Goal: Task Accomplishment & Management: Manage account settings

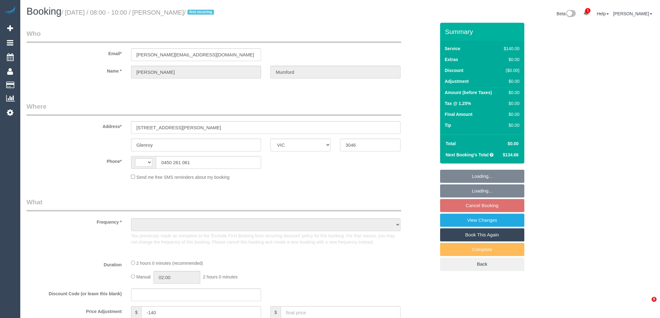
select select "VIC"
select select "string:stripe-pm_1SDb5i2GScqysDRV5zt3K2rc"
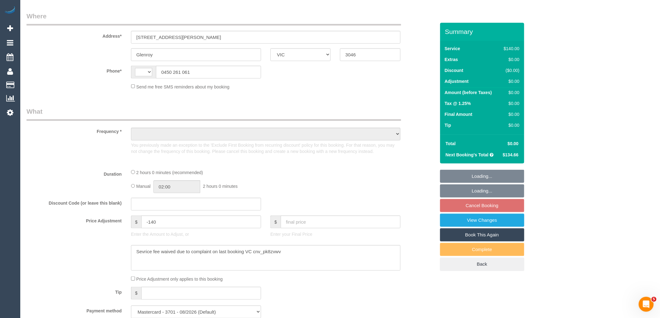
select select "number:27"
select select "number:14"
select select "number:19"
select select "number:24"
select select "number:35"
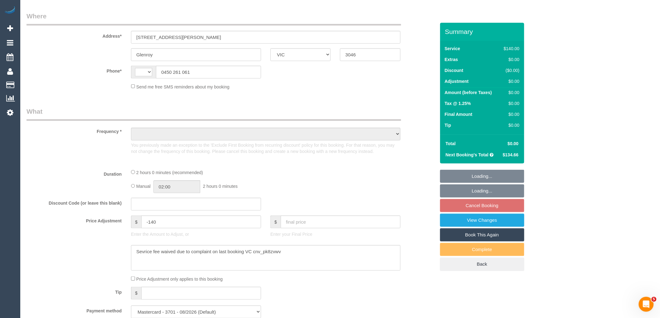
select select "number:13"
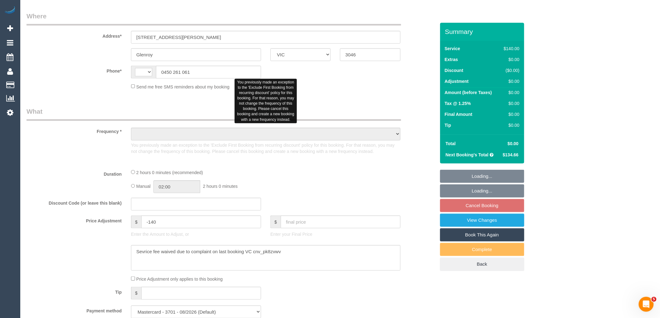
scroll to position [104, 0]
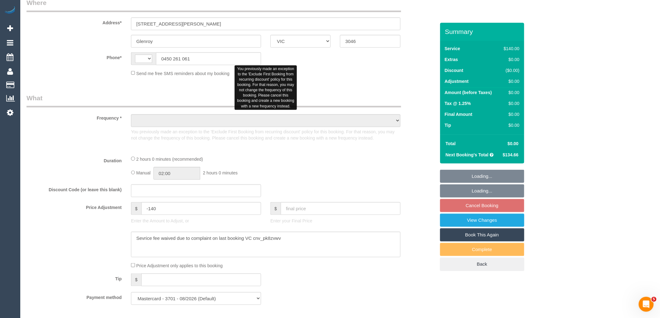
select select "string:AU"
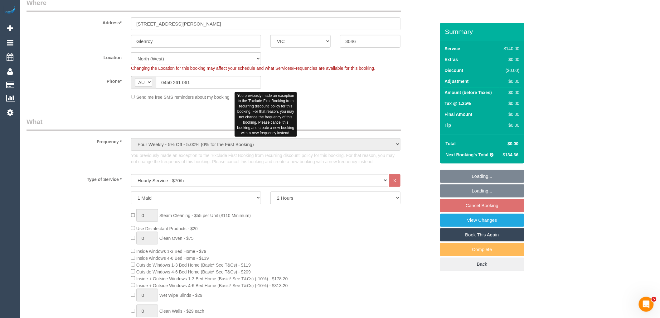
select select "object:920"
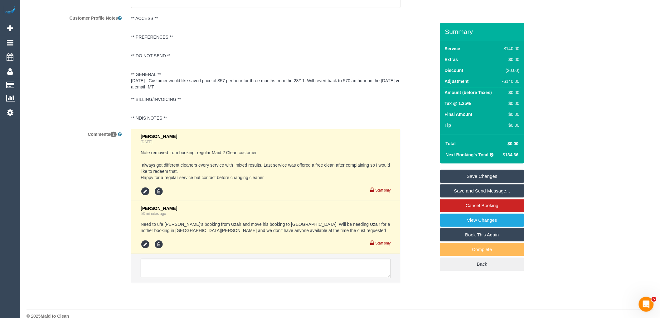
scroll to position [1177, 0]
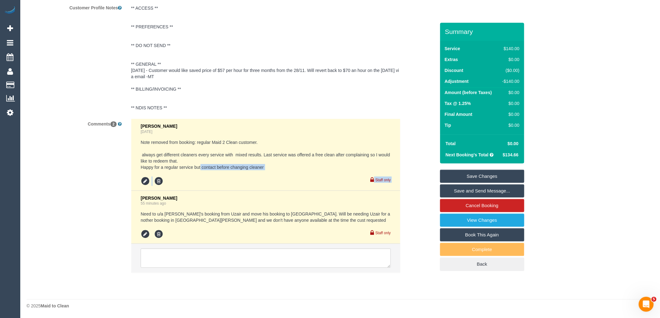
drag, startPoint x: 201, startPoint y: 166, endPoint x: 269, endPoint y: 171, distance: 67.9
click at [269, 171] on div "[PERSON_NAME] [DATE] Note removed from booking: regular Maid 2 Clean customer. …" at bounding box center [266, 155] width 250 height 62
copy div "contact before changing cleaner Staff only"
